Goal: Check status: Check status

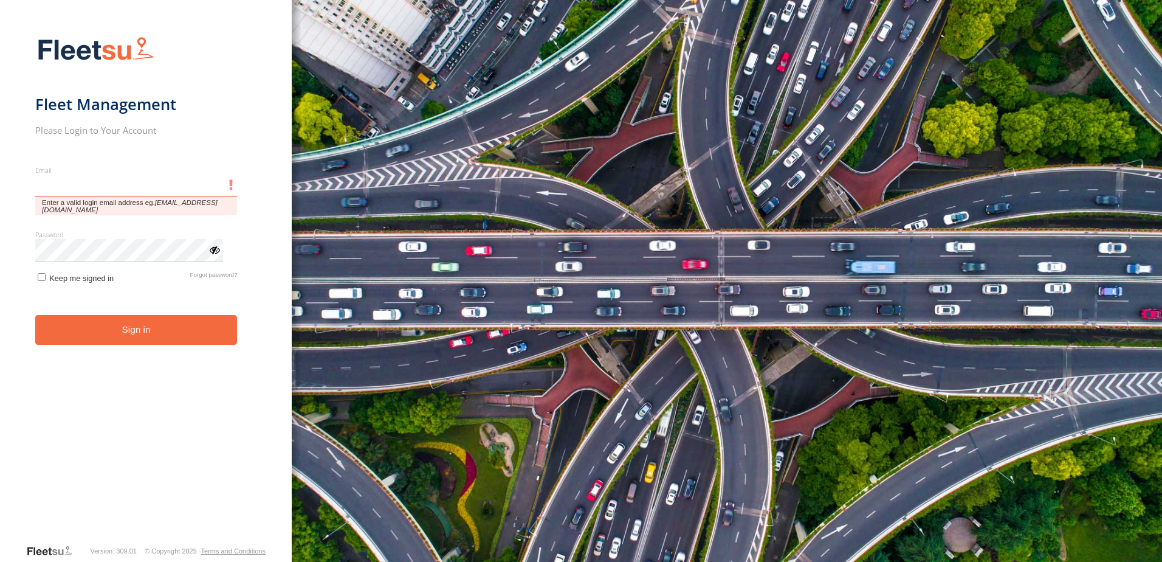
type input "**********"
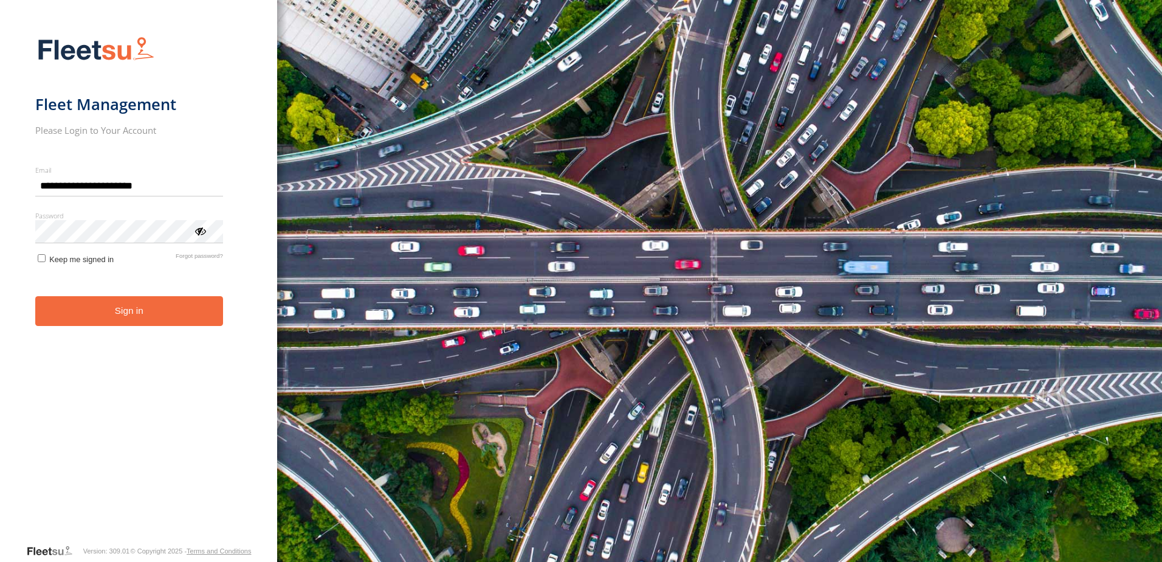
click at [72, 307] on form "**********" at bounding box center [138, 286] width 207 height 514
click at [91, 311] on button "Sign in" at bounding box center [129, 311] width 188 height 30
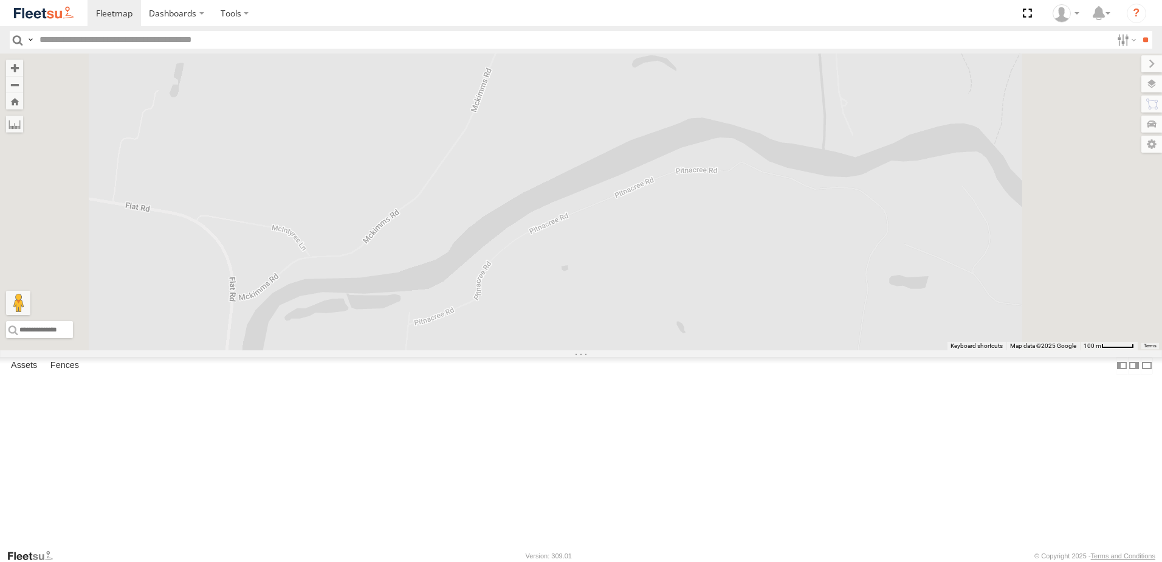
drag, startPoint x: 726, startPoint y: 250, endPoint x: 720, endPoint y: 315, distance: 65.9
click at [724, 313] on div "BX2 Express Ute" at bounding box center [581, 201] width 1162 height 297
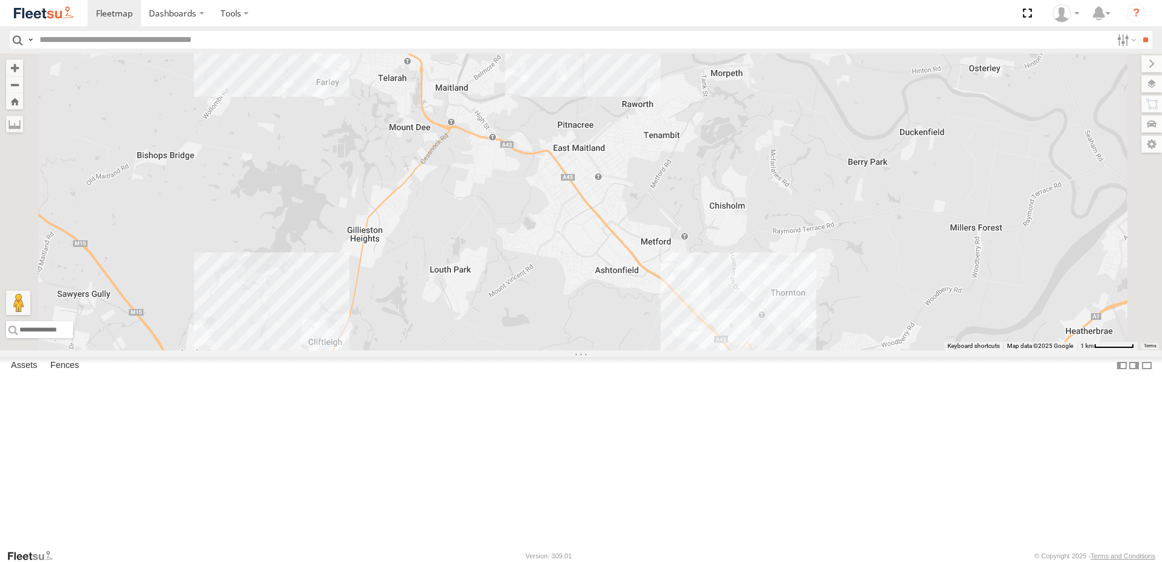
drag, startPoint x: 844, startPoint y: 221, endPoint x: 825, endPoint y: 59, distance: 162.8
click at [847, 177] on div "BX2 Express Ute" at bounding box center [581, 201] width 1162 height 297
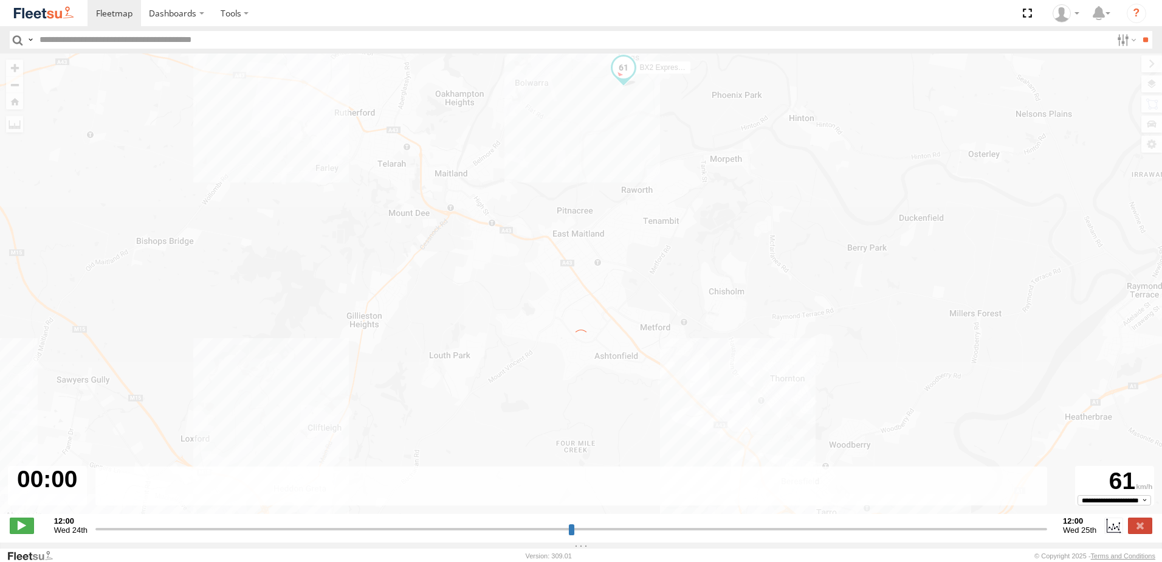
type input "**********"
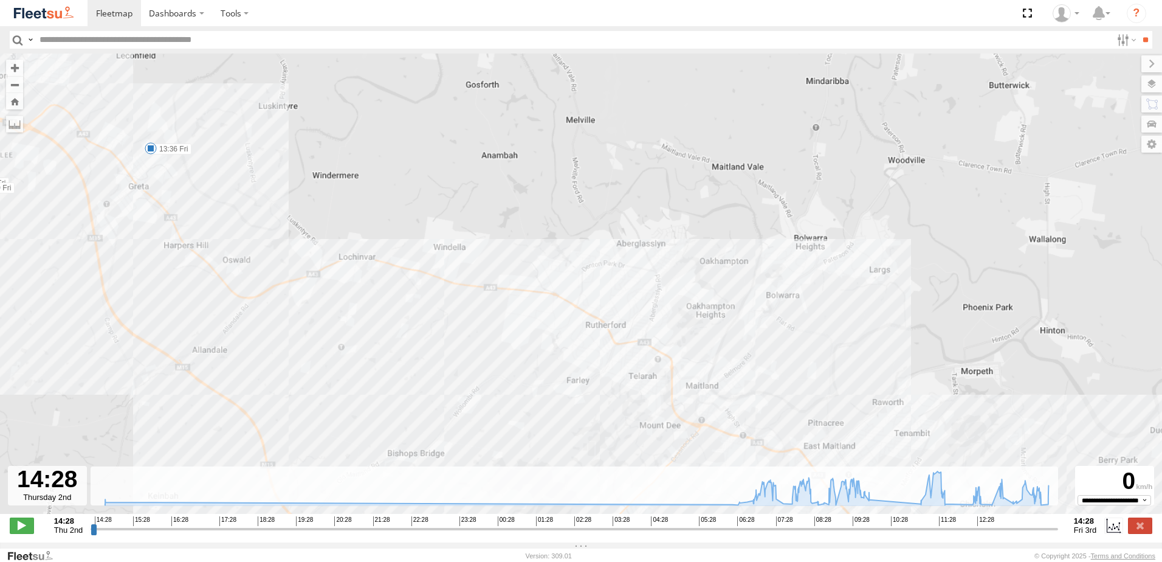
drag, startPoint x: 644, startPoint y: 278, endPoint x: 871, endPoint y: 193, distance: 241.9
click at [863, 199] on div "BX2 Express Ute 08:25 Fri 08:25 Fri 08:34 Fri 08:41 Fri 09:04 Fri 09:09 Fri 09:…" at bounding box center [581, 289] width 1162 height 473
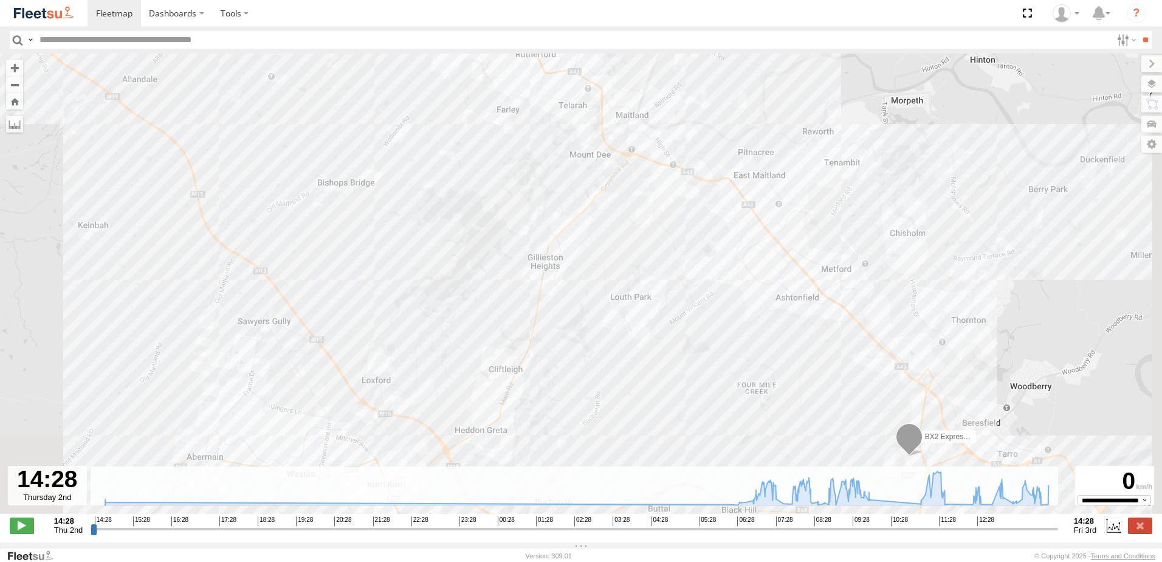
drag, startPoint x: 766, startPoint y: 280, endPoint x: 430, endPoint y: 74, distance: 393.9
click at [430, 91] on div "BX2 Express Ute 08:25 Fri 08:25 Fri 08:34 Fri 08:41 Fri 09:04 Fri 09:09 Fri 09:…" at bounding box center [581, 289] width 1162 height 473
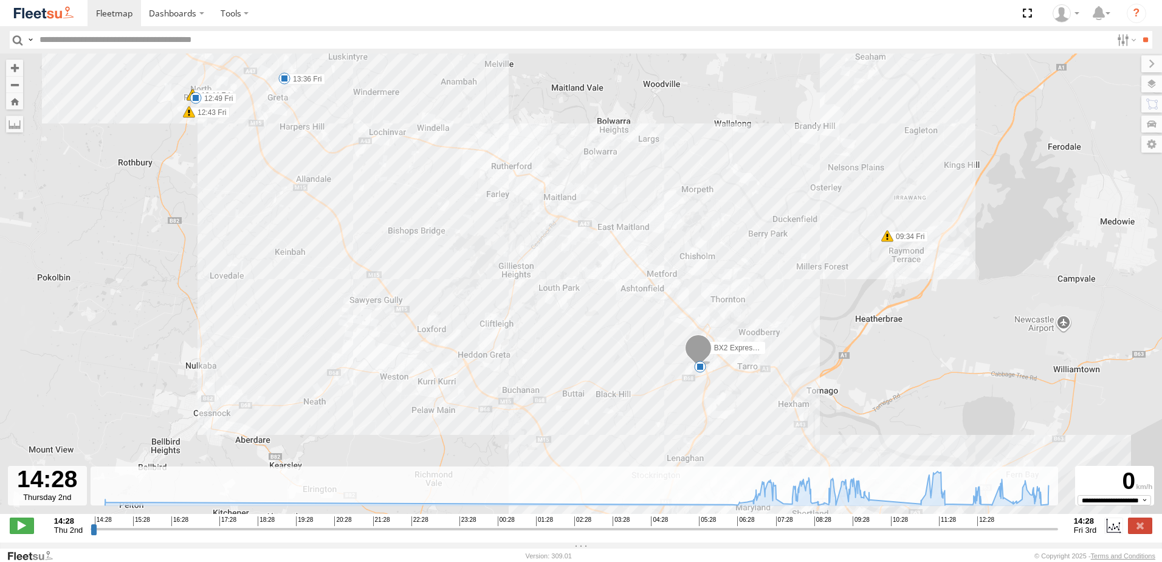
drag, startPoint x: 1056, startPoint y: 162, endPoint x: 958, endPoint y: 325, distance: 190.0
click at [959, 324] on div "BX2 Express Ute 08:25 Fri 08:25 Fri 08:34 Fri 08:41 Fri 09:04 Fri 09:09 Fri 09:…" at bounding box center [581, 289] width 1162 height 473
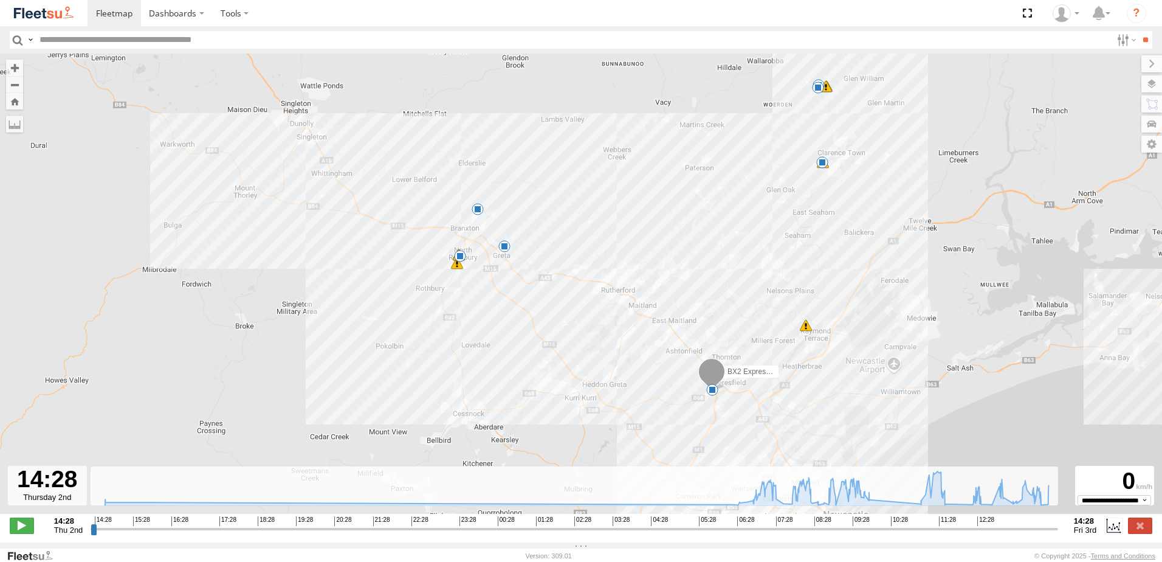
drag, startPoint x: 932, startPoint y: 187, endPoint x: 928, endPoint y: 214, distance: 27.6
click at [928, 213] on div "BX2 Express Ute 08:25 Fri 08:25 Fri 08:34 Fri 08:41 Fri 09:04 Fri 09:09 Fri 09:…" at bounding box center [581, 289] width 1162 height 473
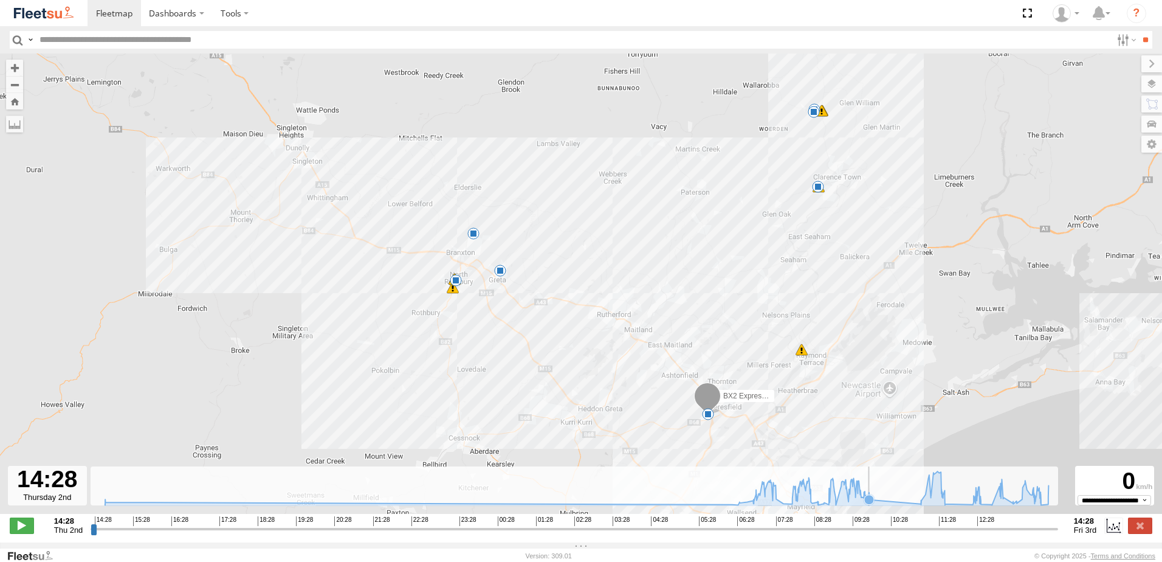
click at [876, 503] on icon at bounding box center [577, 487] width 956 height 33
click at [918, 508] on icon at bounding box center [921, 503] width 10 height 10
click at [877, 504] on icon at bounding box center [577, 487] width 956 height 33
click at [920, 508] on icon at bounding box center [921, 503] width 10 height 10
click at [949, 508] on icon at bounding box center [945, 503] width 10 height 10
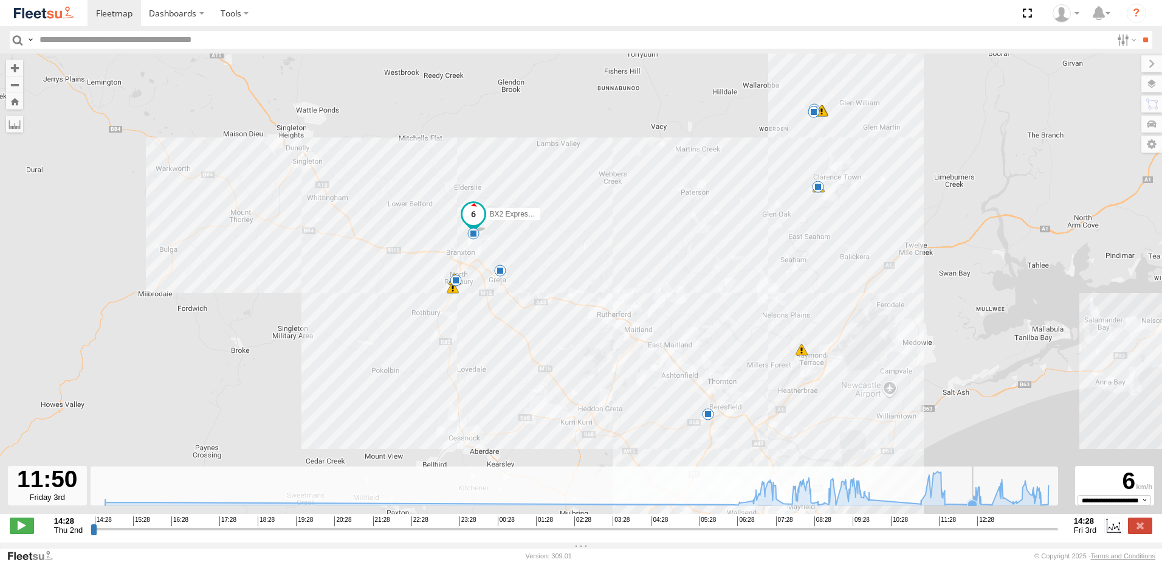
click at [969, 509] on icon at bounding box center [973, 505] width 10 height 10
click at [948, 508] on icon at bounding box center [945, 503] width 10 height 10
click at [971, 509] on icon at bounding box center [973, 505] width 10 height 10
click at [981, 509] on icon at bounding box center [981, 504] width 10 height 10
click at [993, 509] on icon at bounding box center [992, 505] width 10 height 10
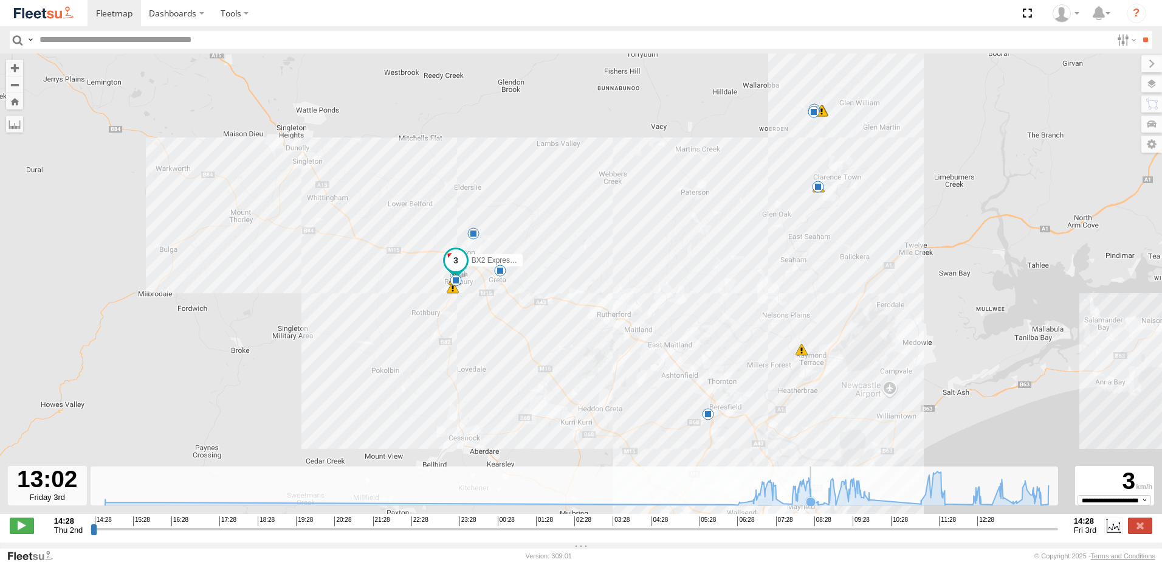
click at [811, 506] on icon at bounding box center [811, 502] width 10 height 10
click at [818, 508] on icon at bounding box center [818, 505] width 10 height 10
click at [822, 508] on icon at bounding box center [824, 503] width 10 height 10
click at [827, 506] on icon at bounding box center [829, 505] width 10 height 10
click at [814, 508] on icon at bounding box center [812, 503] width 10 height 10
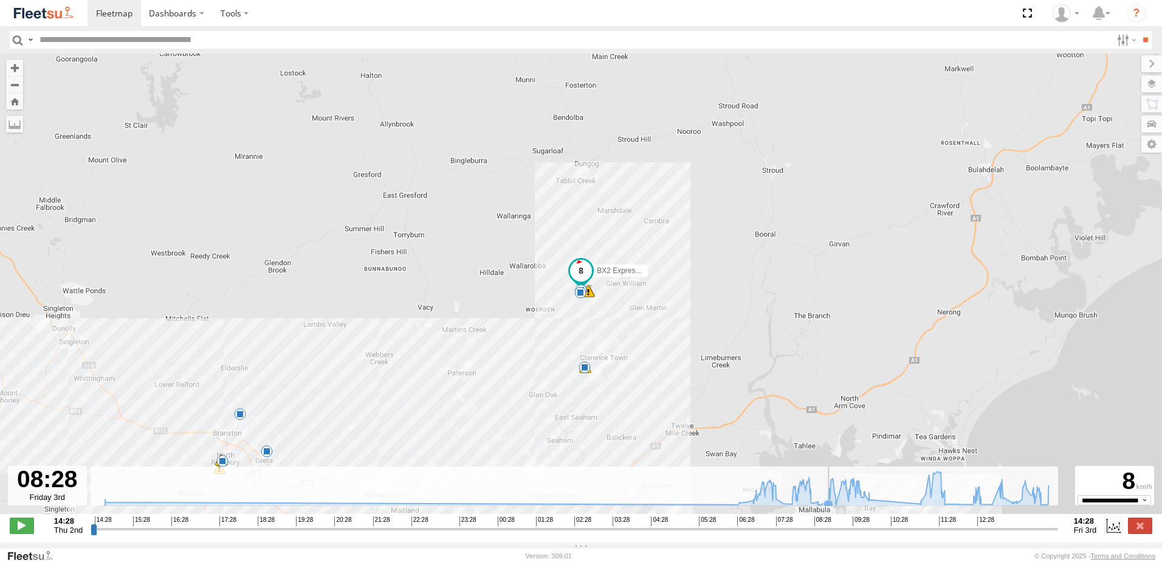
click at [828, 508] on icon at bounding box center [829, 505] width 10 height 10
click at [811, 506] on icon at bounding box center [811, 502] width 10 height 10
click at [828, 509] on icon at bounding box center [829, 505] width 10 height 10
click at [723, 312] on div "BX2 Express Ute 08:25 Fri 08:25 Fri 08:34 Fri 08:41 Fri 09:04 Fri 09:09 Fri 09:…" at bounding box center [581, 289] width 1162 height 473
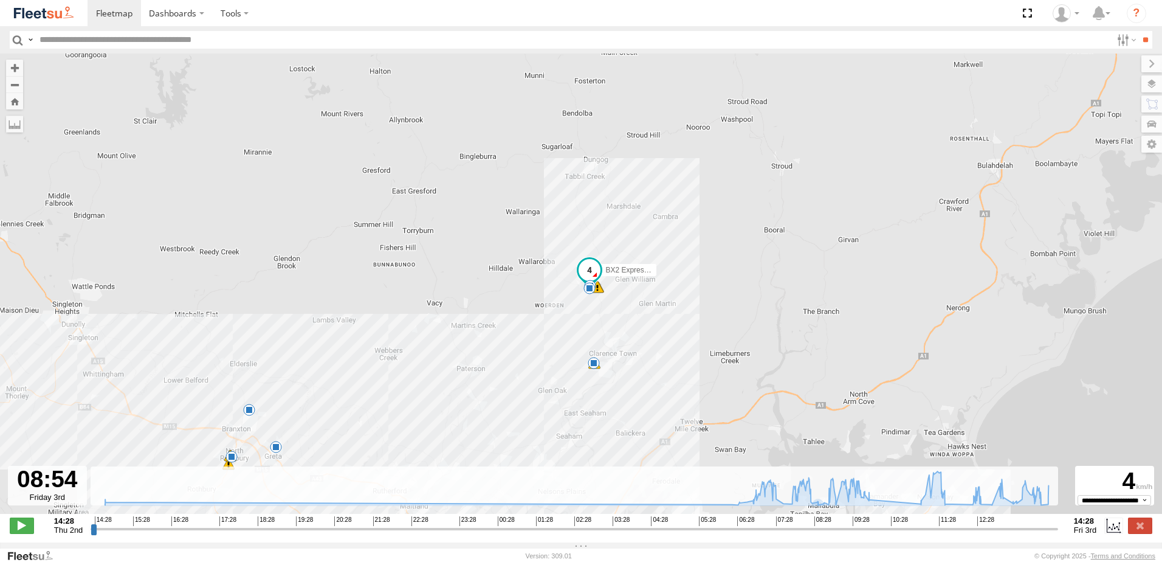
click at [1138, 524] on label at bounding box center [1140, 525] width 24 height 16
